Goal: Transaction & Acquisition: Purchase product/service

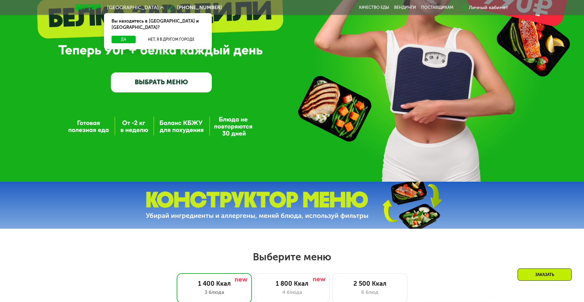
click at [189, 84] on link "ВЫБРАТЬ МЕНЮ" at bounding box center [161, 82] width 101 height 20
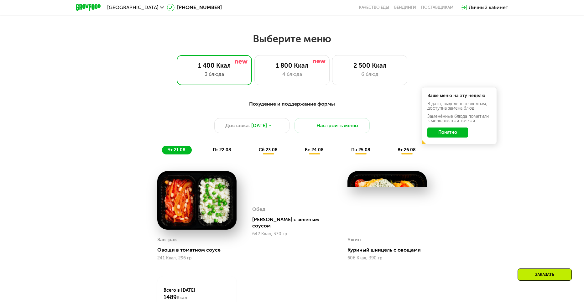
scroll to position [301, 0]
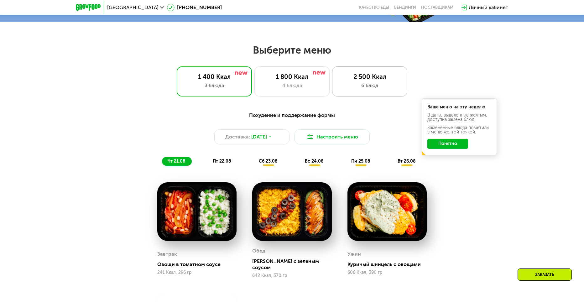
click at [352, 89] on div "6 блюд" at bounding box center [370, 86] width 62 height 8
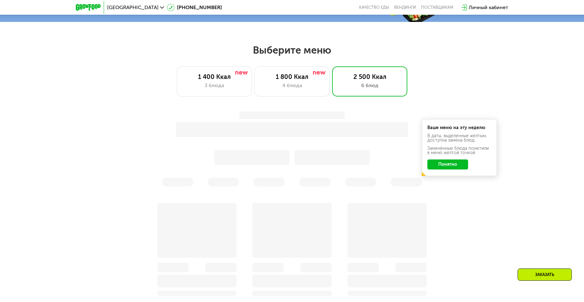
click at [451, 167] on div "Ваше меню на эту неделю В даты, выделенные желтым, доступна замена блюд. Заменё…" at bounding box center [292, 149] width 378 height 82
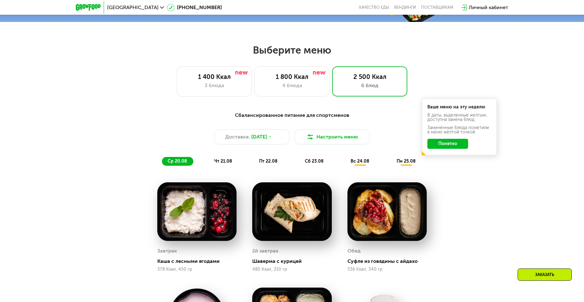
click at [448, 148] on button "Понятно" at bounding box center [447, 144] width 41 height 10
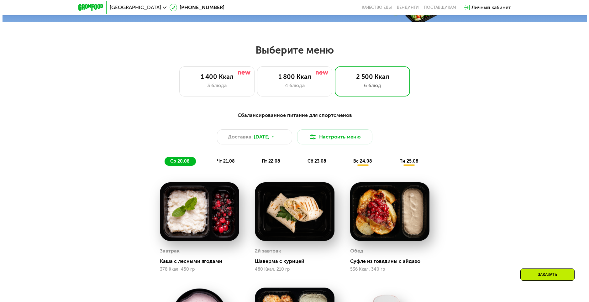
scroll to position [269, 0]
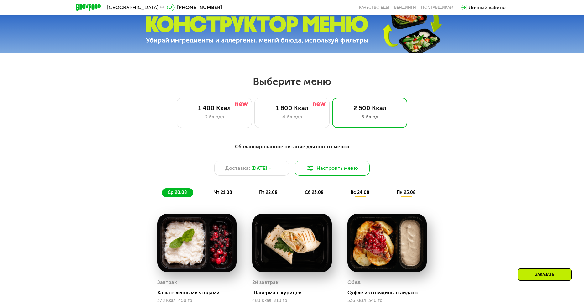
click at [302, 169] on button "Настроить меню" at bounding box center [331, 168] width 75 height 15
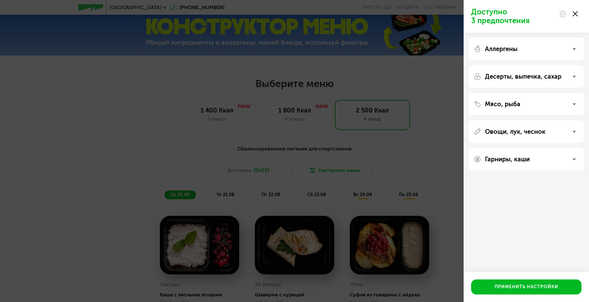
click at [519, 102] on p "Мясо, рыба" at bounding box center [502, 104] width 35 height 8
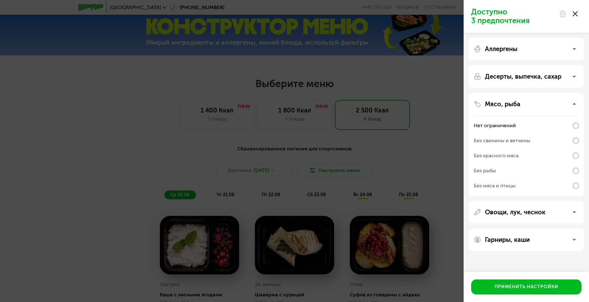
click at [516, 228] on div "Овощи, лук, чеснок" at bounding box center [525, 239] width 115 height 23
click at [517, 209] on p "Овощи, лук, чеснок" at bounding box center [515, 212] width 60 height 8
click at [508, 65] on div "Аллергены" at bounding box center [525, 76] width 115 height 23
click at [508, 50] on p "Аллергены" at bounding box center [501, 49] width 33 height 8
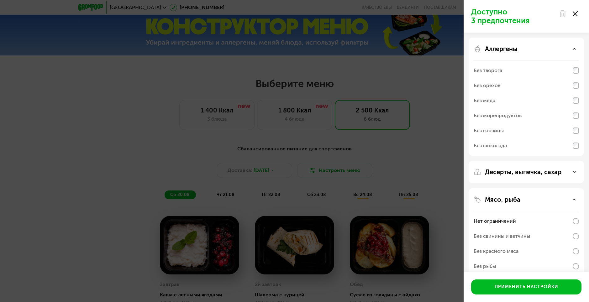
click at [522, 169] on p "Десерты, выпечка, сахар" at bounding box center [523, 172] width 76 height 8
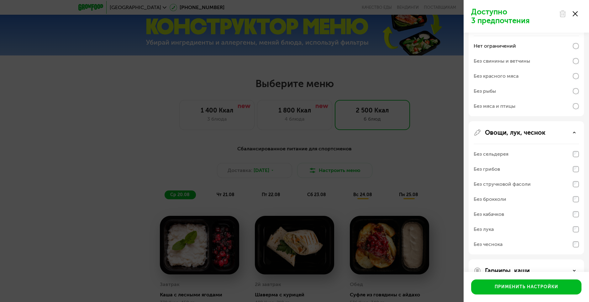
scroll to position [257, 0]
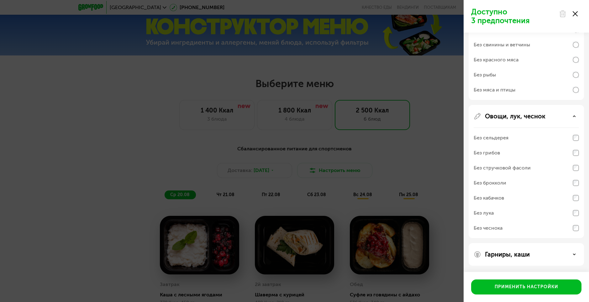
click at [530, 248] on div "Гарниры, каши" at bounding box center [525, 254] width 115 height 23
click at [530, 251] on div "Гарниры, каши" at bounding box center [525, 255] width 105 height 8
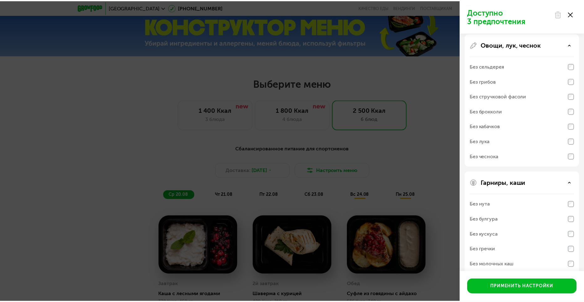
scroll to position [337, 0]
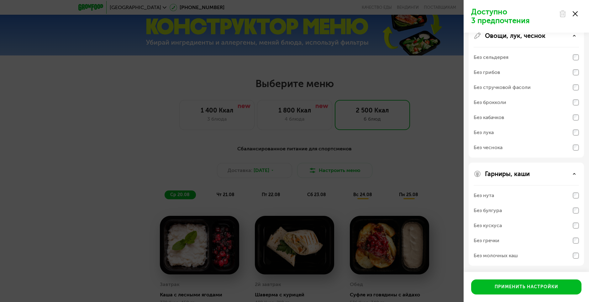
click at [515, 254] on div "Без молочных каш" at bounding box center [495, 256] width 44 height 8
click at [501, 280] on button "Применить настройки" at bounding box center [526, 286] width 110 height 15
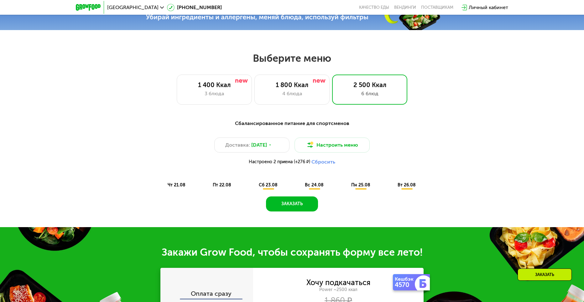
scroll to position [301, 0]
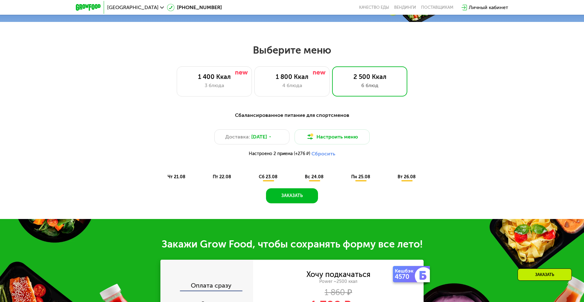
click at [184, 178] on span "чт 21.08" at bounding box center [177, 176] width 18 height 5
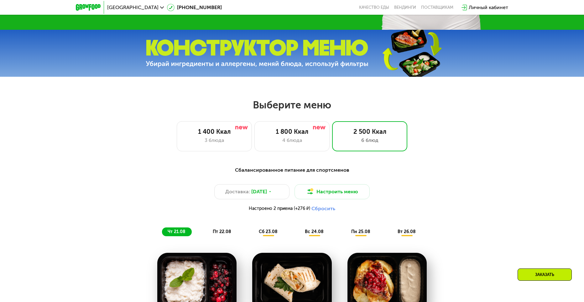
scroll to position [238, 0]
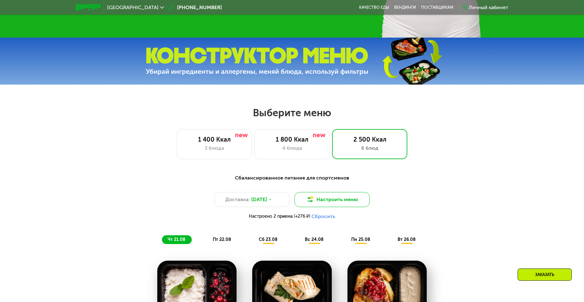
click at [314, 201] on img at bounding box center [310, 200] width 8 height 8
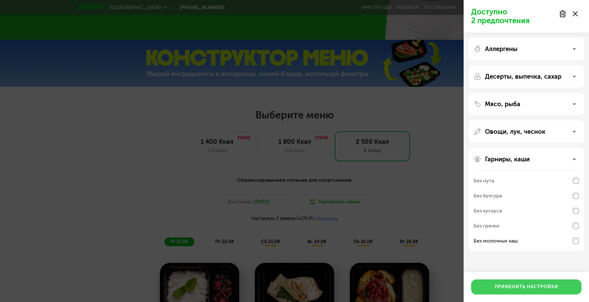
click at [533, 287] on div "Применить настройки" at bounding box center [526, 287] width 64 height 6
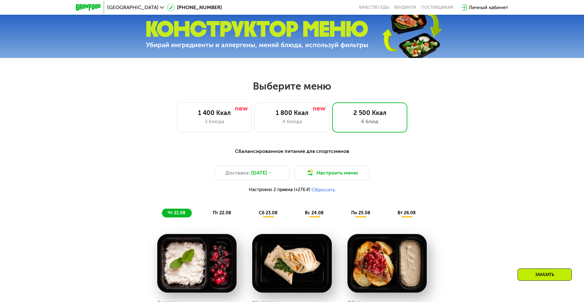
scroll to position [332, 0]
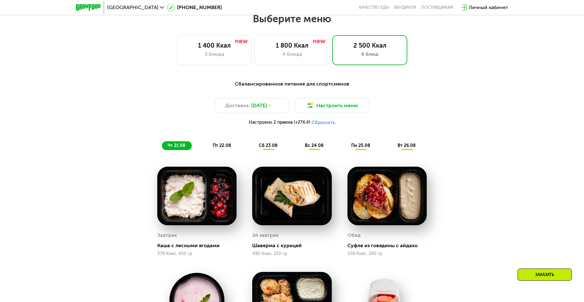
click at [222, 148] on span "пт 22.08" at bounding box center [222, 145] width 18 height 5
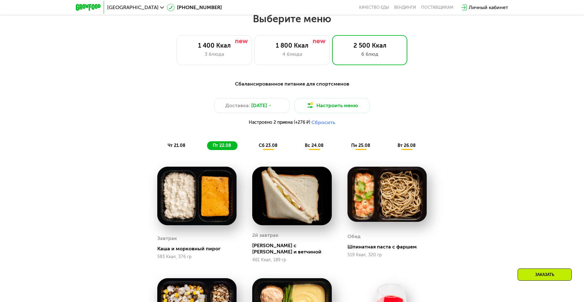
click at [263, 148] on span "сб 23.08" at bounding box center [268, 145] width 19 height 5
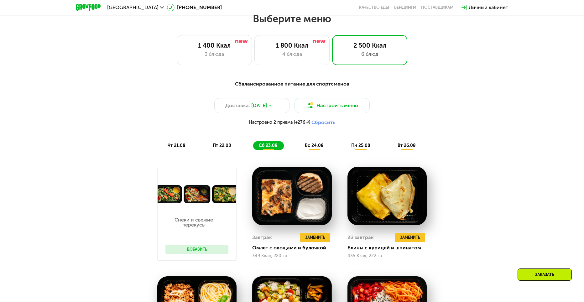
click at [317, 148] on span "вс 24.08" at bounding box center [314, 145] width 19 height 5
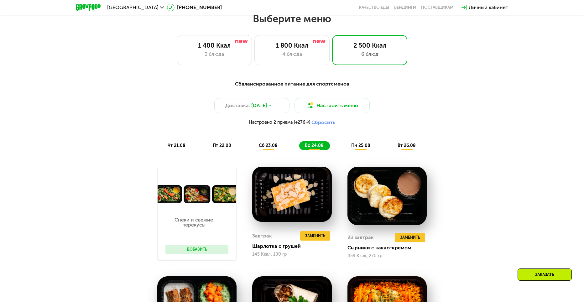
click at [344, 147] on div "чт 21.08 пт 22.08 сб 23.08 вс 24.08 пн 25.08 вт 26.08" at bounding box center [292, 145] width 260 height 9
click at [353, 147] on span "пн 25.08" at bounding box center [360, 145] width 19 height 5
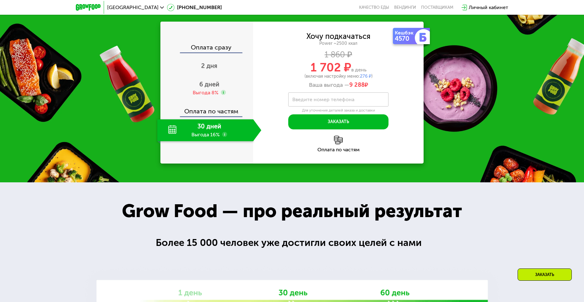
scroll to position [815, 0]
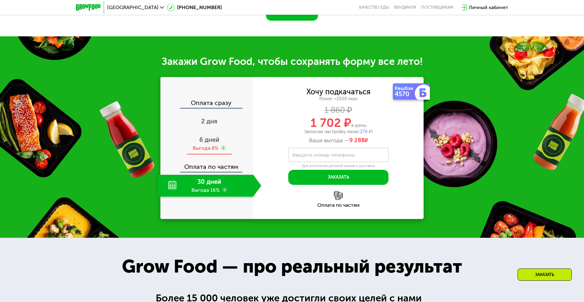
click at [211, 146] on div "6 дней Выгода 8%" at bounding box center [209, 144] width 104 height 22
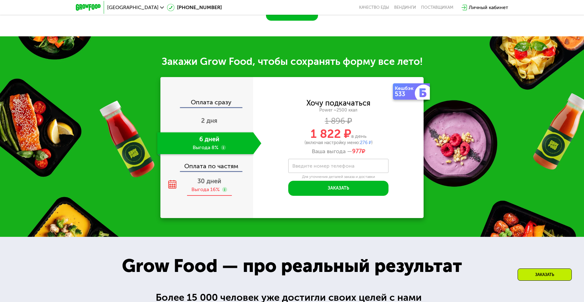
click at [209, 183] on span "30 дней" at bounding box center [209, 181] width 24 height 8
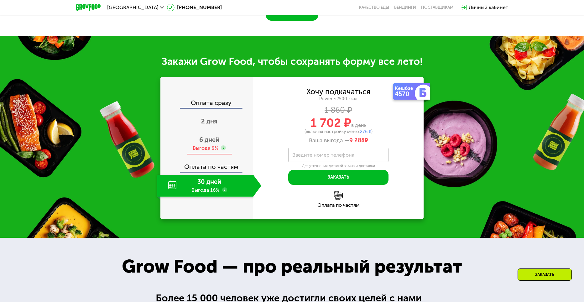
click at [218, 155] on div "6 дней Выгода 8%" at bounding box center [209, 144] width 104 height 22
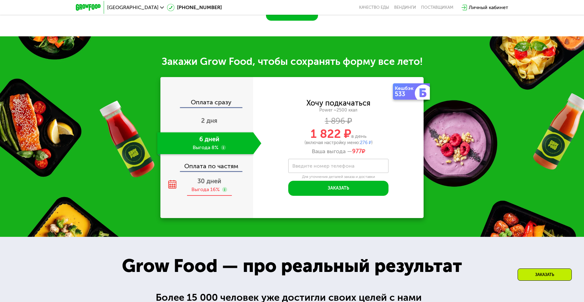
click at [213, 180] on span "30 дней" at bounding box center [209, 181] width 24 height 8
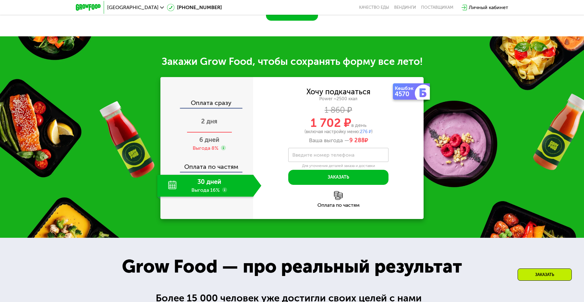
click at [212, 121] on span "2 дня" at bounding box center [209, 121] width 16 height 8
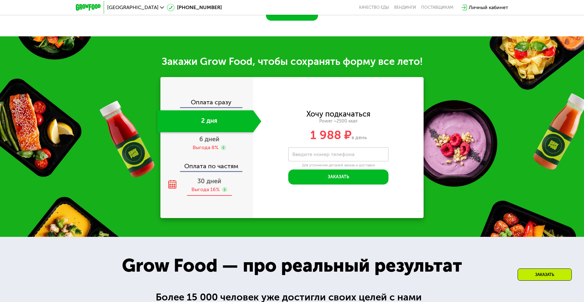
scroll to position [753, 0]
click at [210, 181] on span "30 дней" at bounding box center [209, 181] width 24 height 8
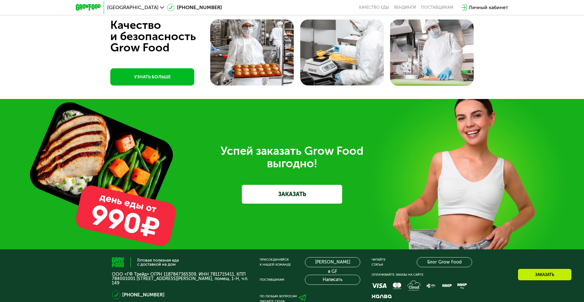
scroll to position [1928, 0]
